Goal: Task Accomplishment & Management: Complete application form

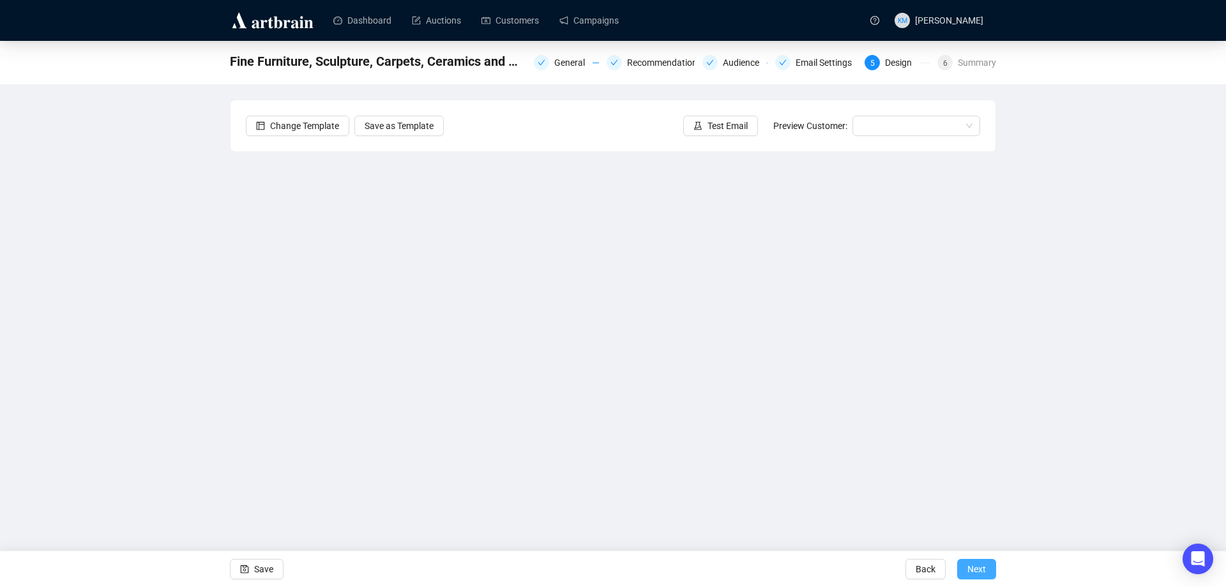
click at [984, 565] on span "Next" at bounding box center [976, 569] width 19 height 36
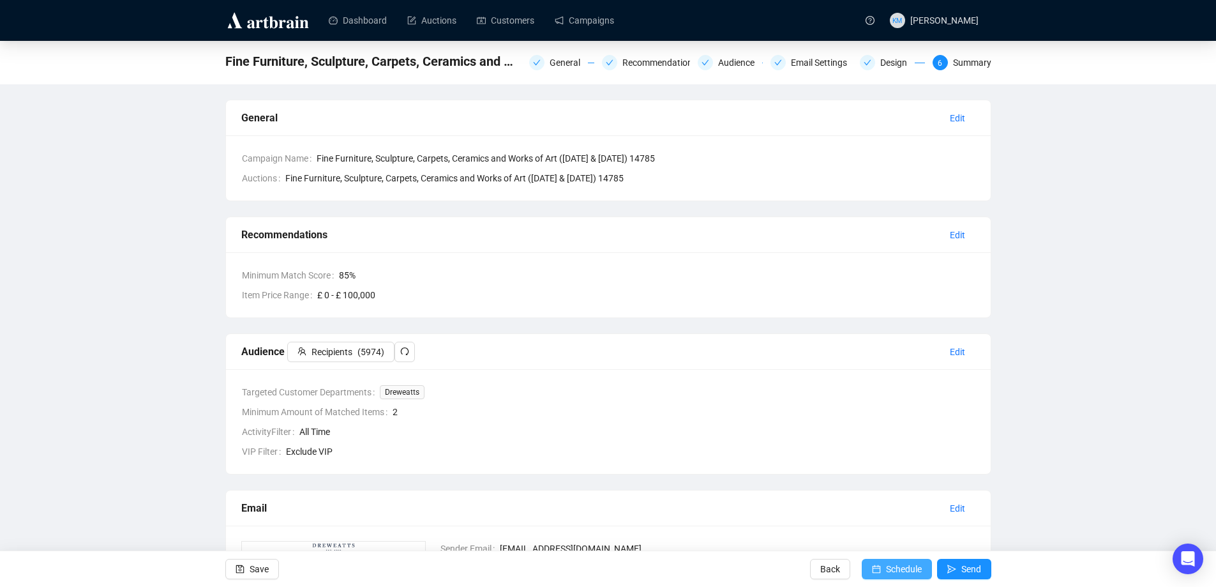
click at [909, 564] on span "Schedule" at bounding box center [904, 569] width 36 height 36
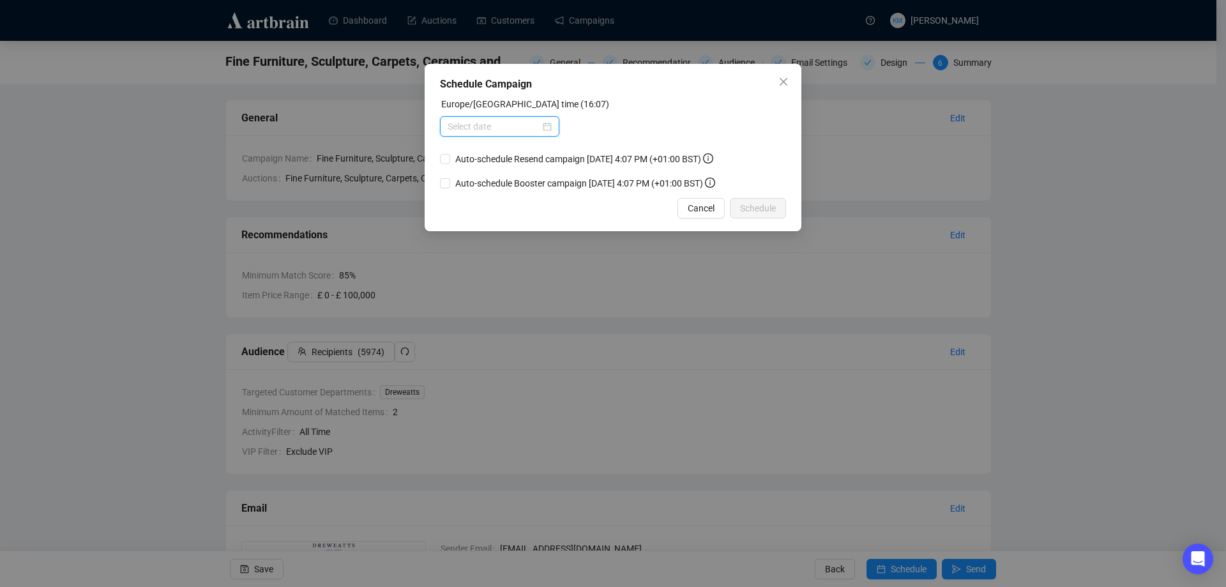
click at [539, 126] on input at bounding box center [493, 126] width 93 height 14
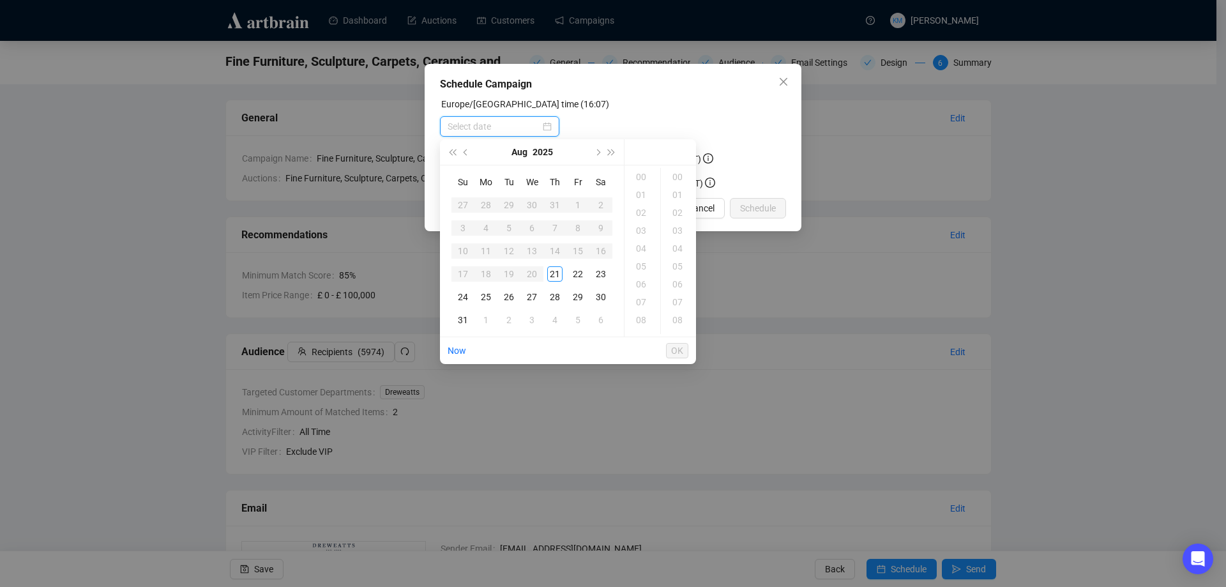
click at [551, 126] on div at bounding box center [499, 126] width 104 height 14
click at [561, 296] on div "28" at bounding box center [554, 296] width 15 height 15
click at [641, 243] on div "18" at bounding box center [642, 243] width 31 height 18
click at [673, 239] on div "18" at bounding box center [678, 243] width 31 height 18
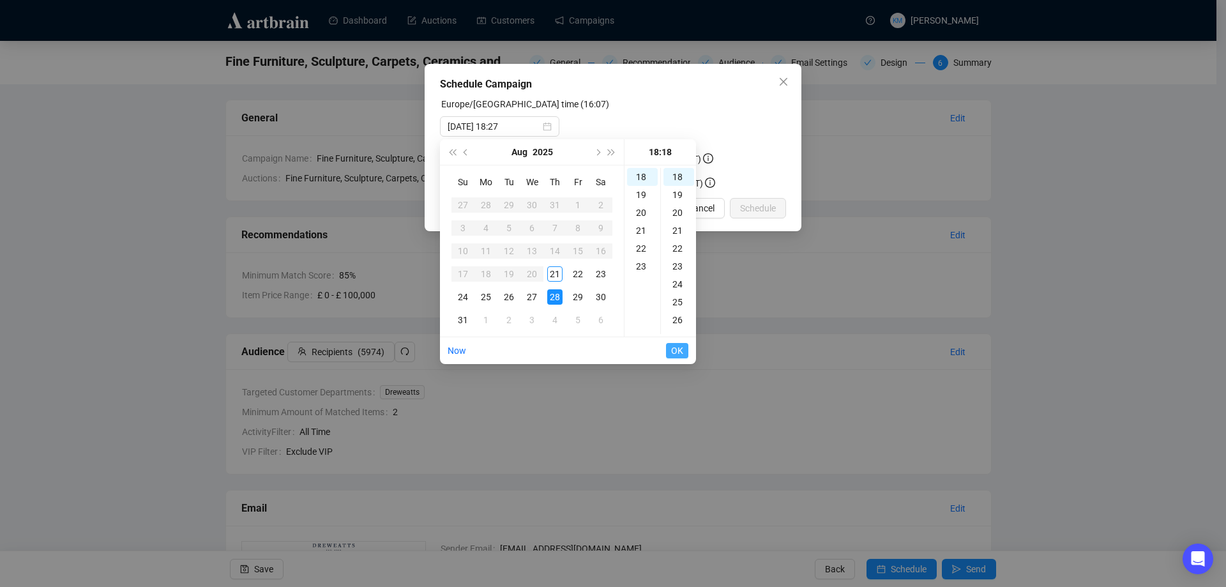
type input "[DATE] 18:18"
click at [675, 347] on span "OK" at bounding box center [677, 350] width 12 height 24
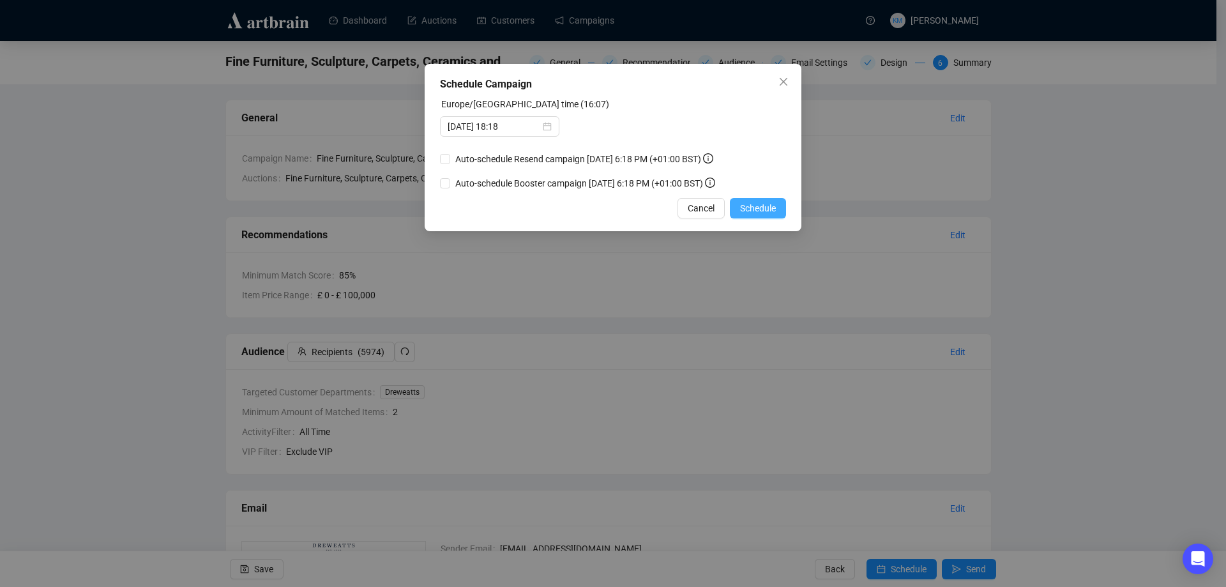
click at [751, 212] on span "Schedule" at bounding box center [758, 208] width 36 height 14
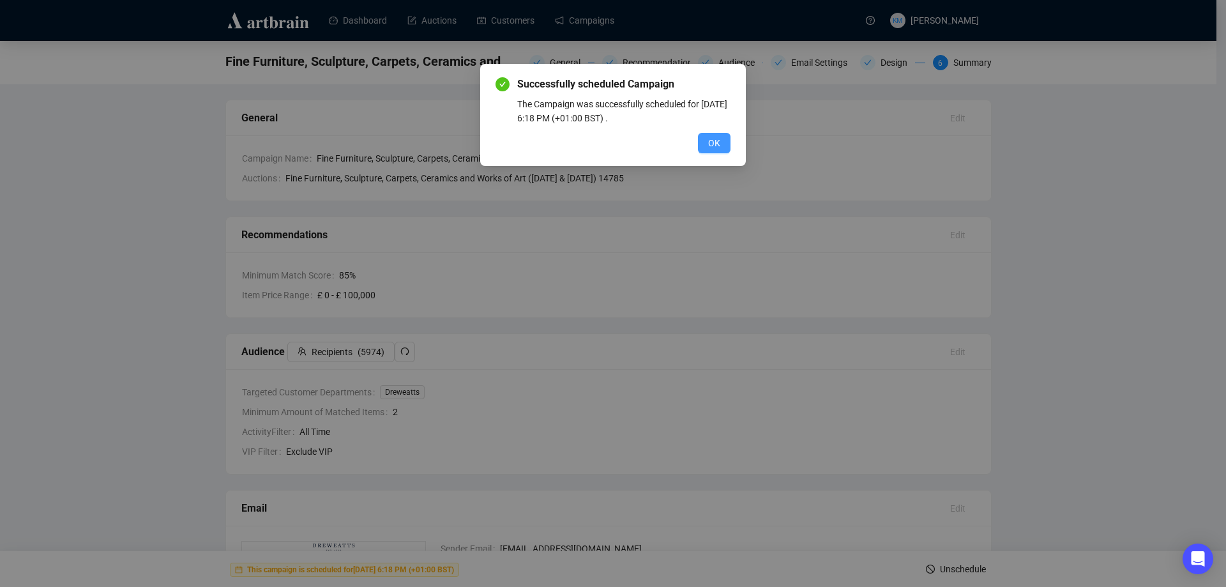
click at [718, 144] on span "OK" at bounding box center [714, 143] width 12 height 14
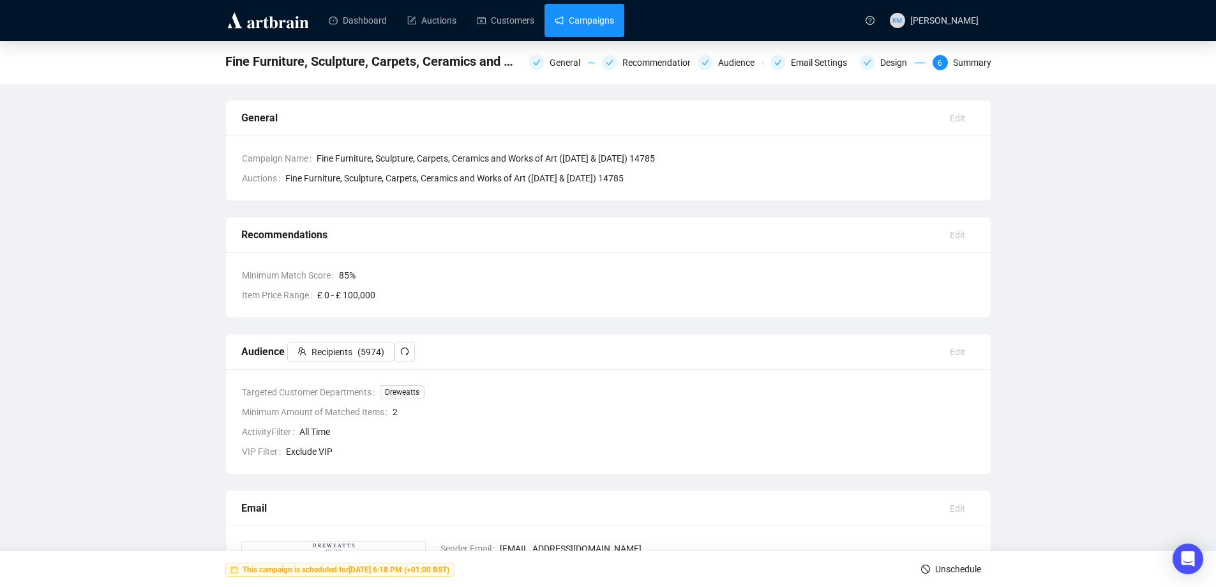
click at [573, 17] on link "Campaigns" at bounding box center [584, 20] width 59 height 33
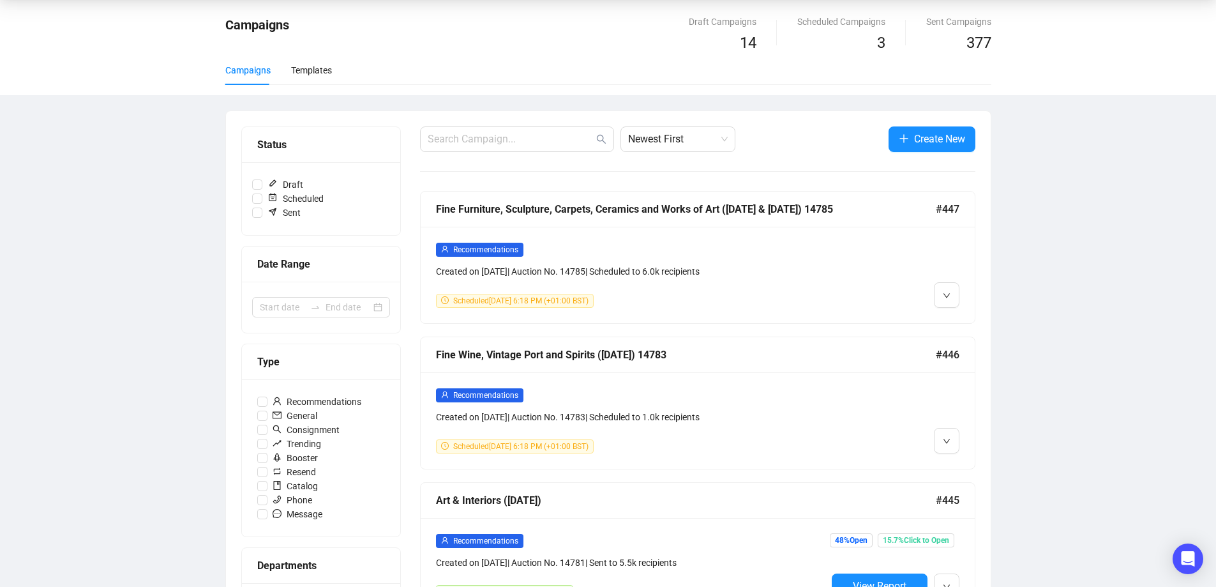
scroll to position [64, 0]
